Goal: Information Seeking & Learning: Find specific fact

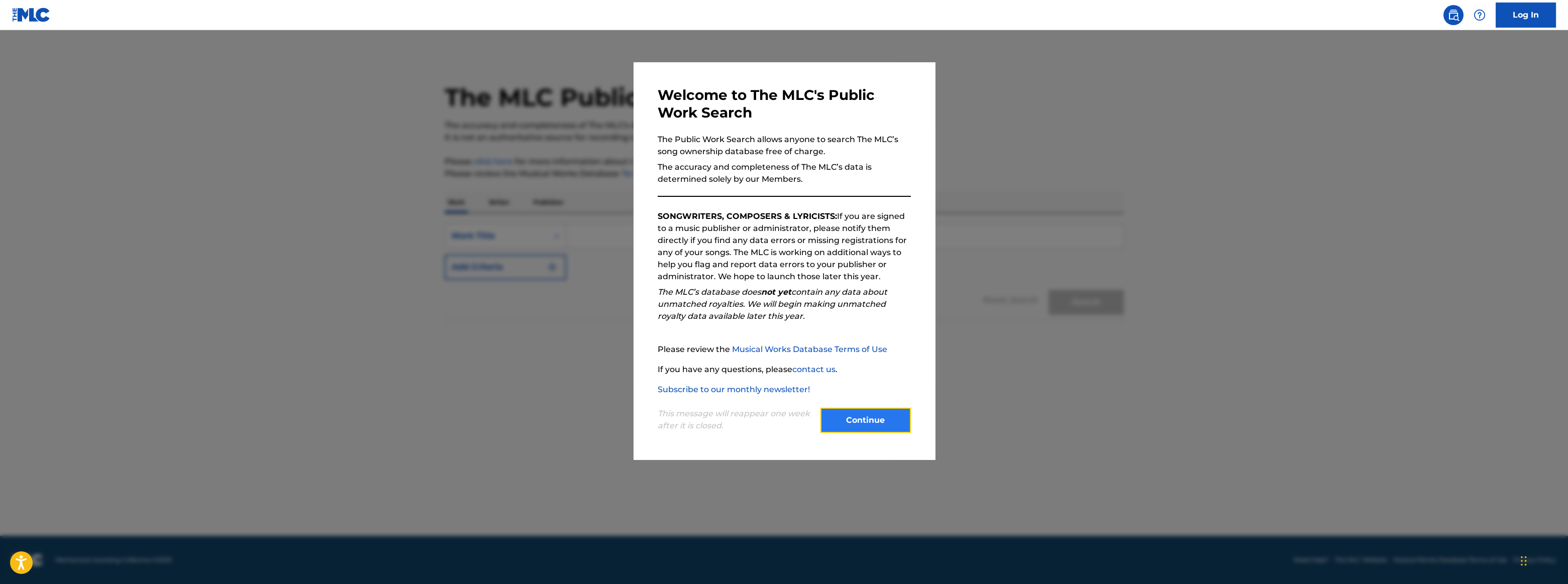
click at [841, 422] on button "Continue" at bounding box center [866, 420] width 91 height 25
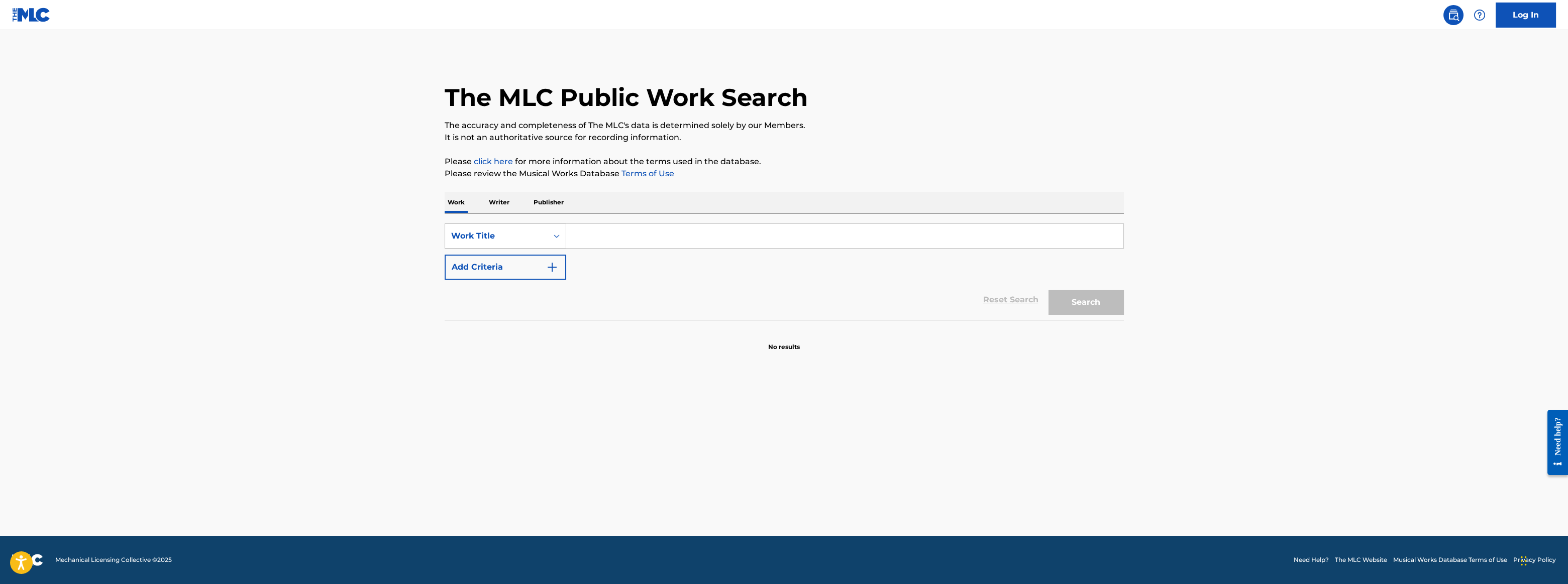
click at [514, 230] on div "Work Title" at bounding box center [496, 236] width 91 height 12
click at [507, 249] on div "Work Title" at bounding box center [505, 235] width 122 height 25
click at [500, 245] on div "Work Title" at bounding box center [496, 235] width 102 height 19
click at [634, 268] on div "SearchWithCriteria03714097-f88d-4842-af24-59686d6d3883 Work Title Add Criteria" at bounding box center [784, 251] width 679 height 56
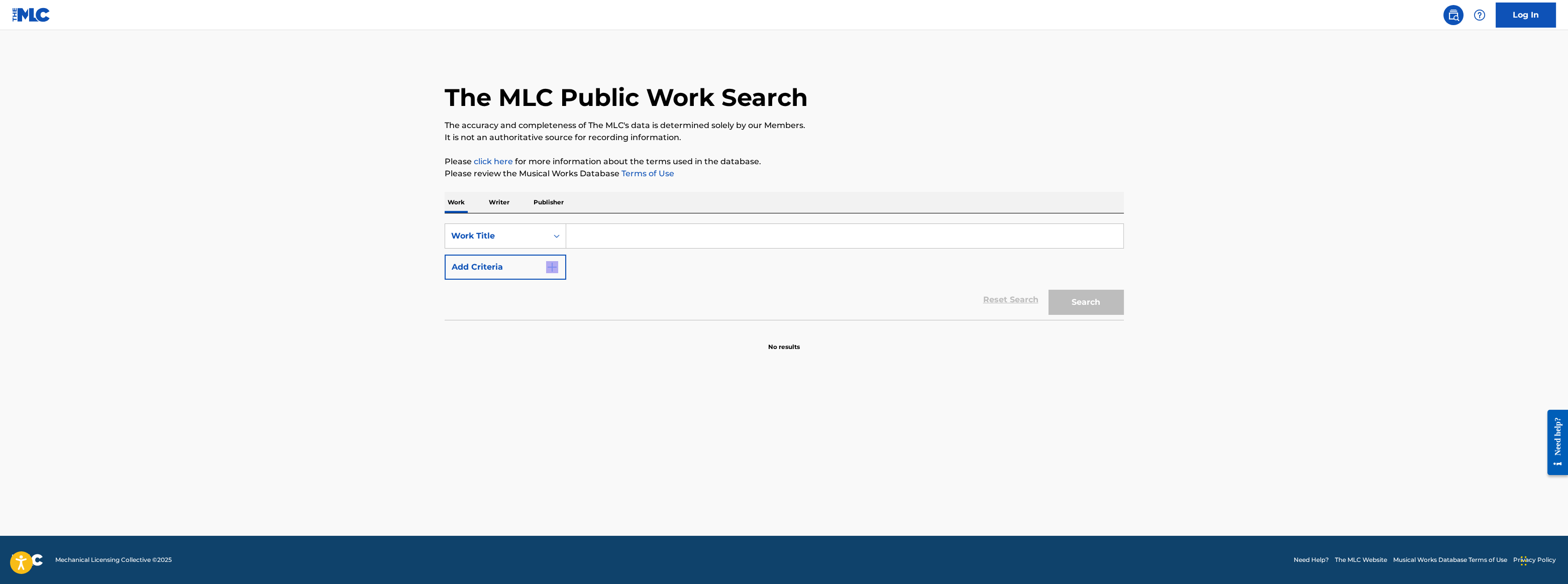
click at [615, 274] on form "SearchWithCriteria03714097-f88d-4842-af24-59686d6d3883 Work Title Add Criteria …" at bounding box center [784, 271] width 679 height 96
drag, startPoint x: 615, startPoint y: 274, endPoint x: 584, endPoint y: 243, distance: 43.8
click at [584, 243] on input "Search Form" at bounding box center [844, 236] width 557 height 24
click at [559, 234] on icon "Search Form" at bounding box center [556, 236] width 10 height 10
click at [501, 315] on div "Reset Search Search" at bounding box center [784, 300] width 679 height 40
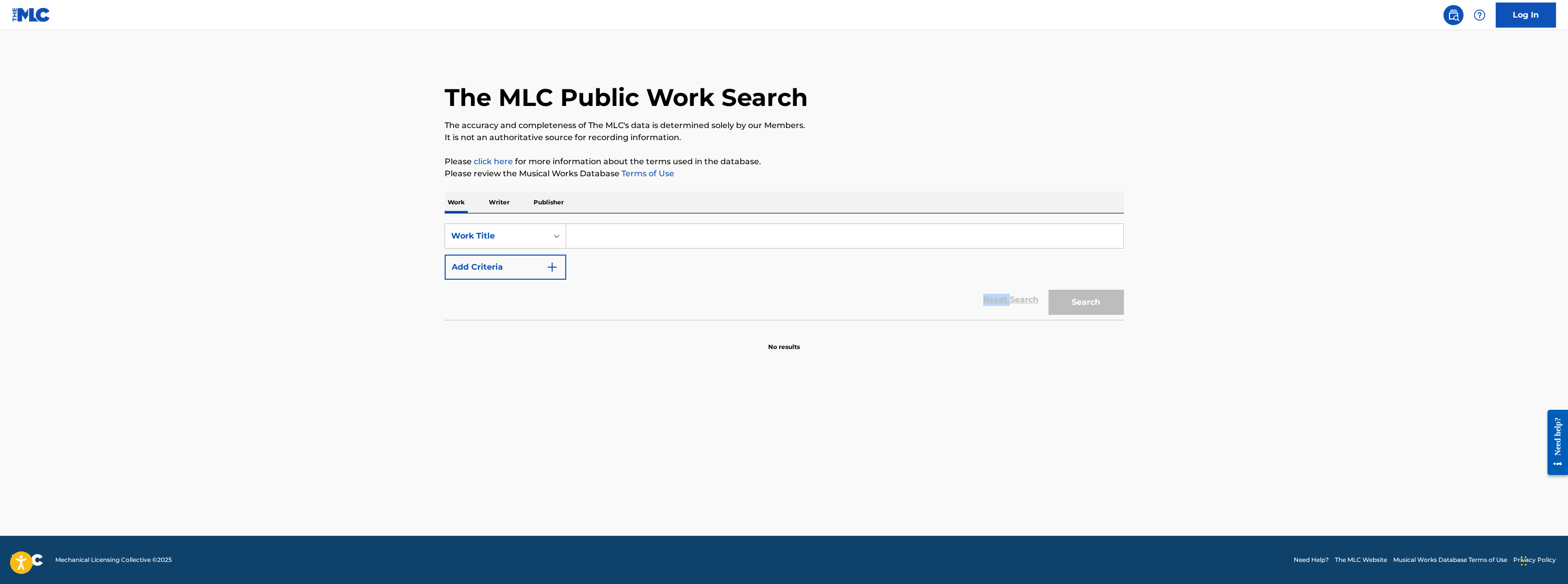
click at [501, 315] on div "Reset Search Search" at bounding box center [784, 300] width 679 height 40
click at [497, 240] on div "Work Title" at bounding box center [496, 236] width 91 height 12
click at [500, 275] on div "ISWC" at bounding box center [505, 286] width 121 height 25
click at [598, 239] on input "Search Form" at bounding box center [844, 236] width 557 height 24
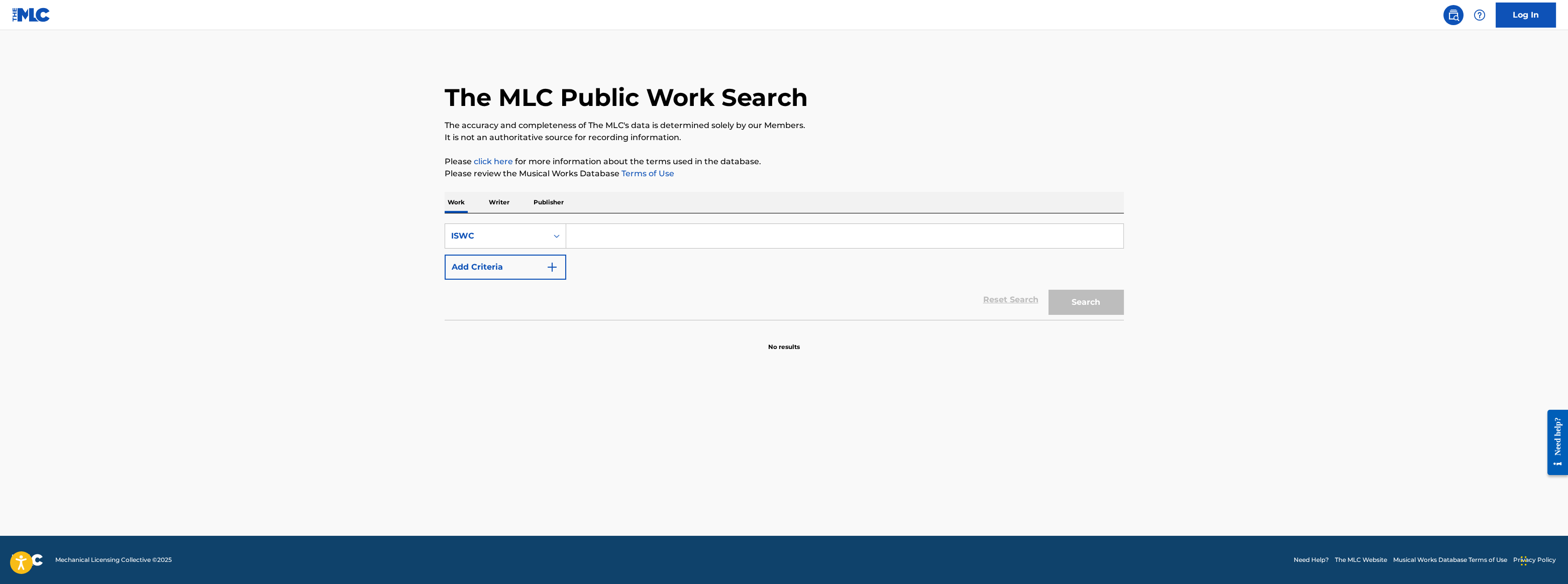
paste input "T9114631479"
type input "T9114631479"
click at [1049, 290] on button "Search" at bounding box center [1087, 302] width 75 height 25
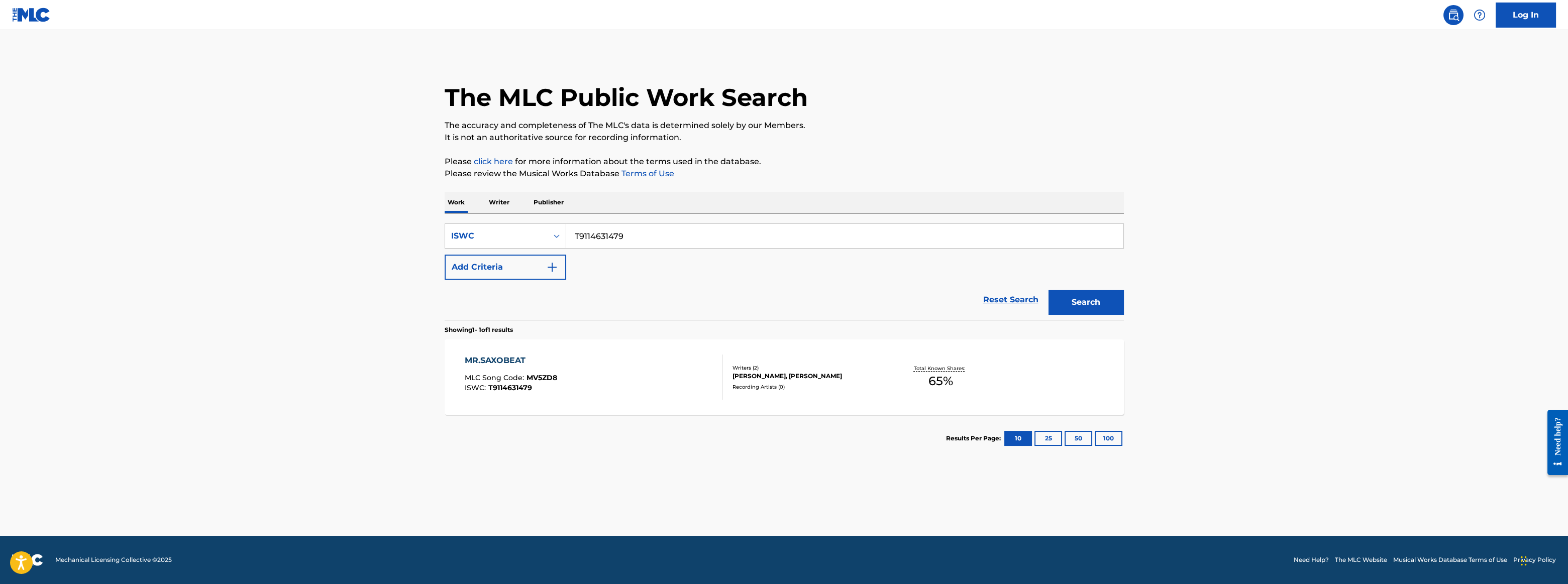
click at [660, 370] on div "MR.SAXOBEAT MLC Song Code : MV5ZD8 ISWC : T9114631479" at bounding box center [593, 377] width 258 height 45
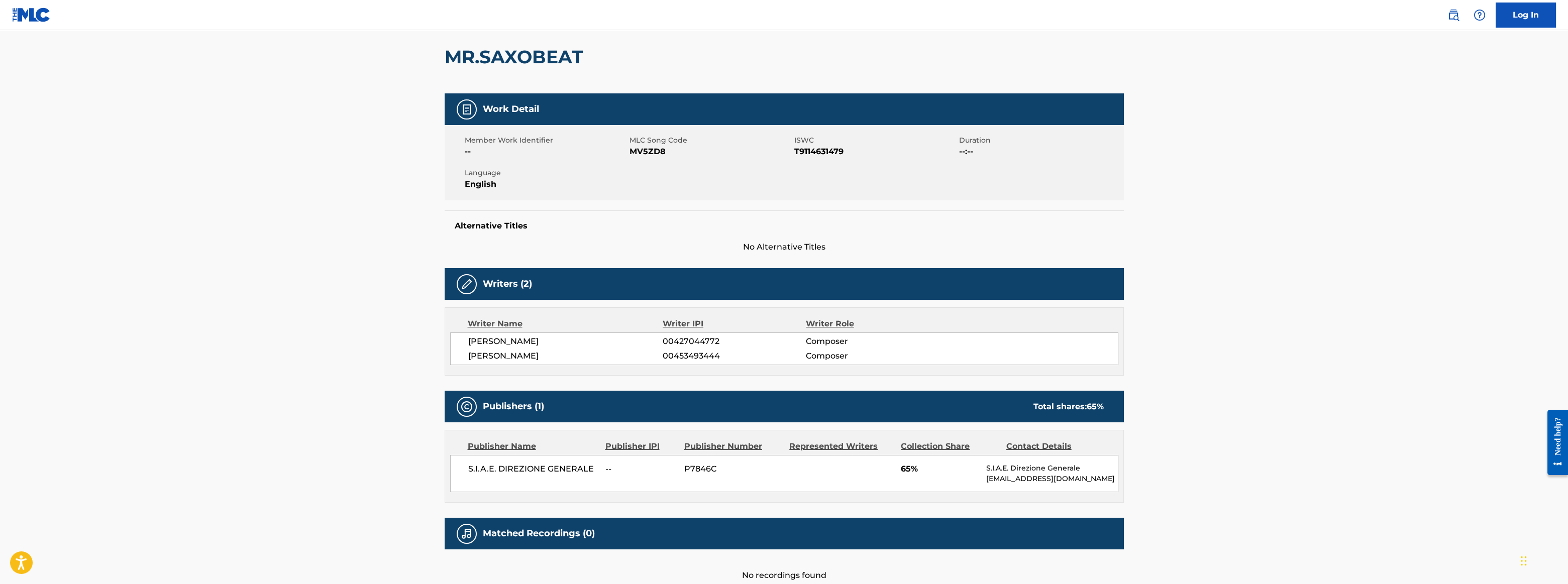
scroll to position [145, 0]
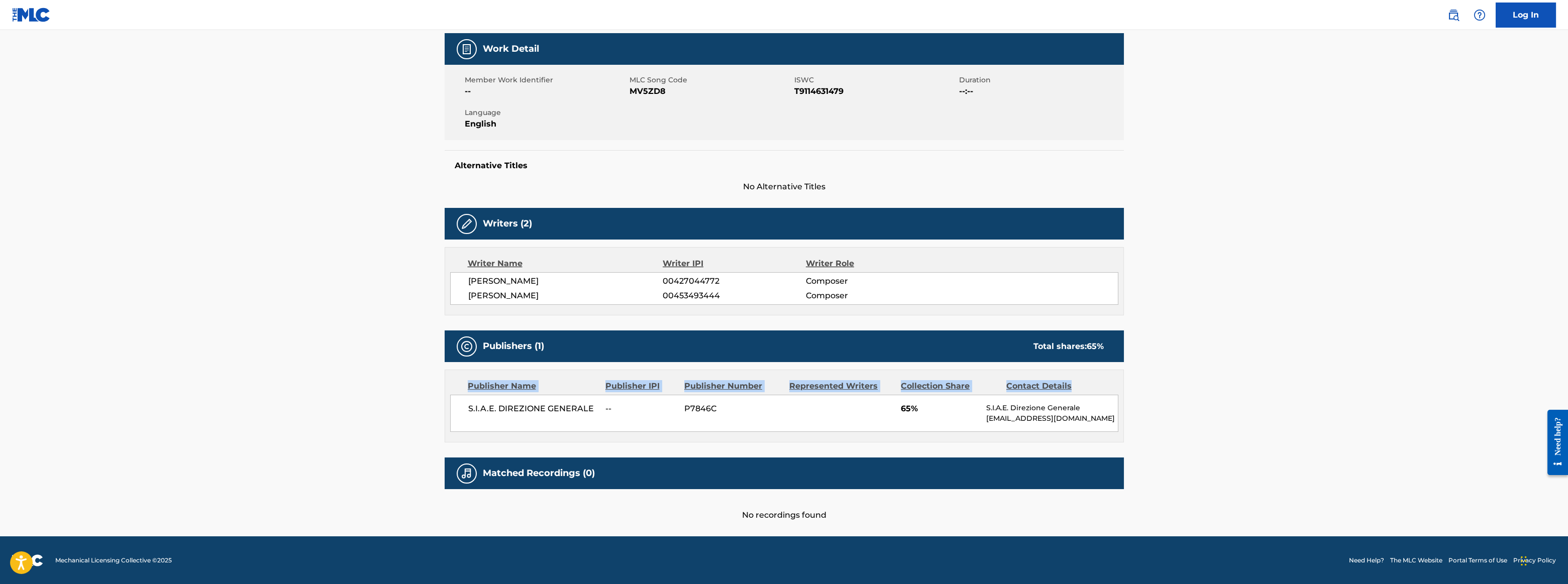
click at [1536, 361] on main "< Back to public search results Copy work link MR.SAXOBEAT Work Detail Member W…" at bounding box center [784, 210] width 1568 height 652
click at [1058, 318] on div "Work Detail Member Work Identifier -- MLC Song Code MV5ZD8 ISWC T9114631479 Dur…" at bounding box center [784, 277] width 679 height 488
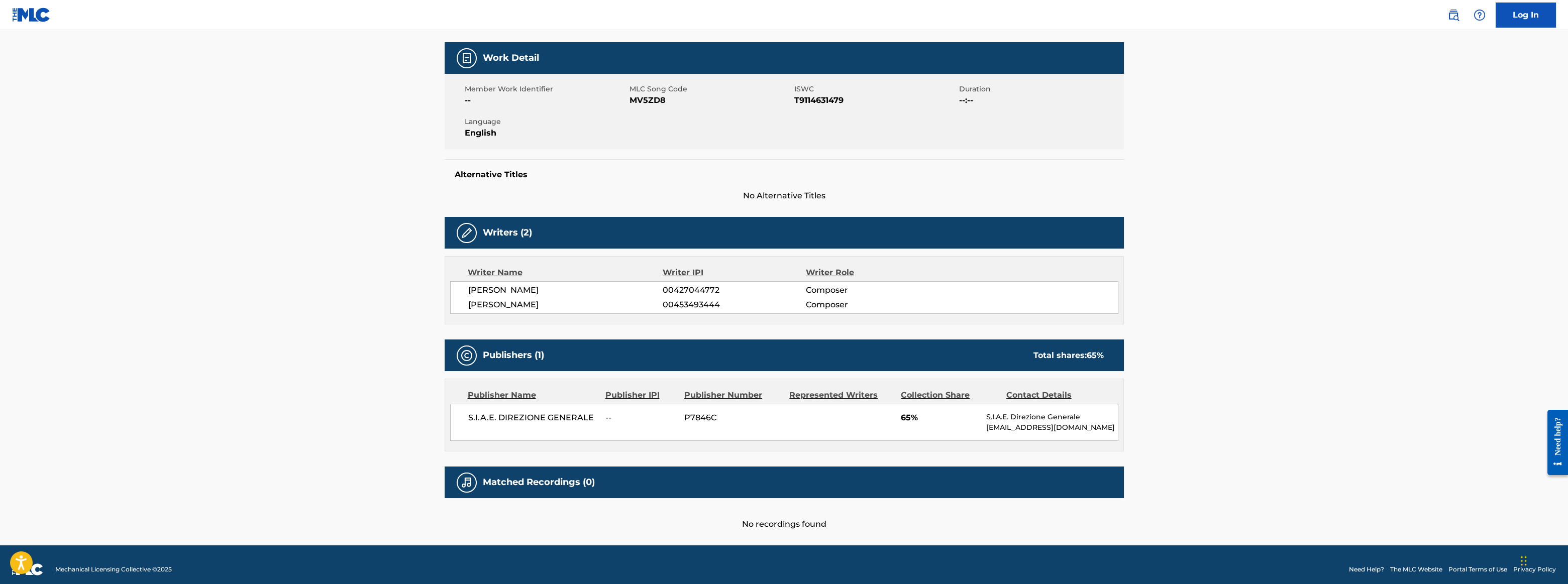
scroll to position [0, 0]
